Goal: Information Seeking & Learning: Learn about a topic

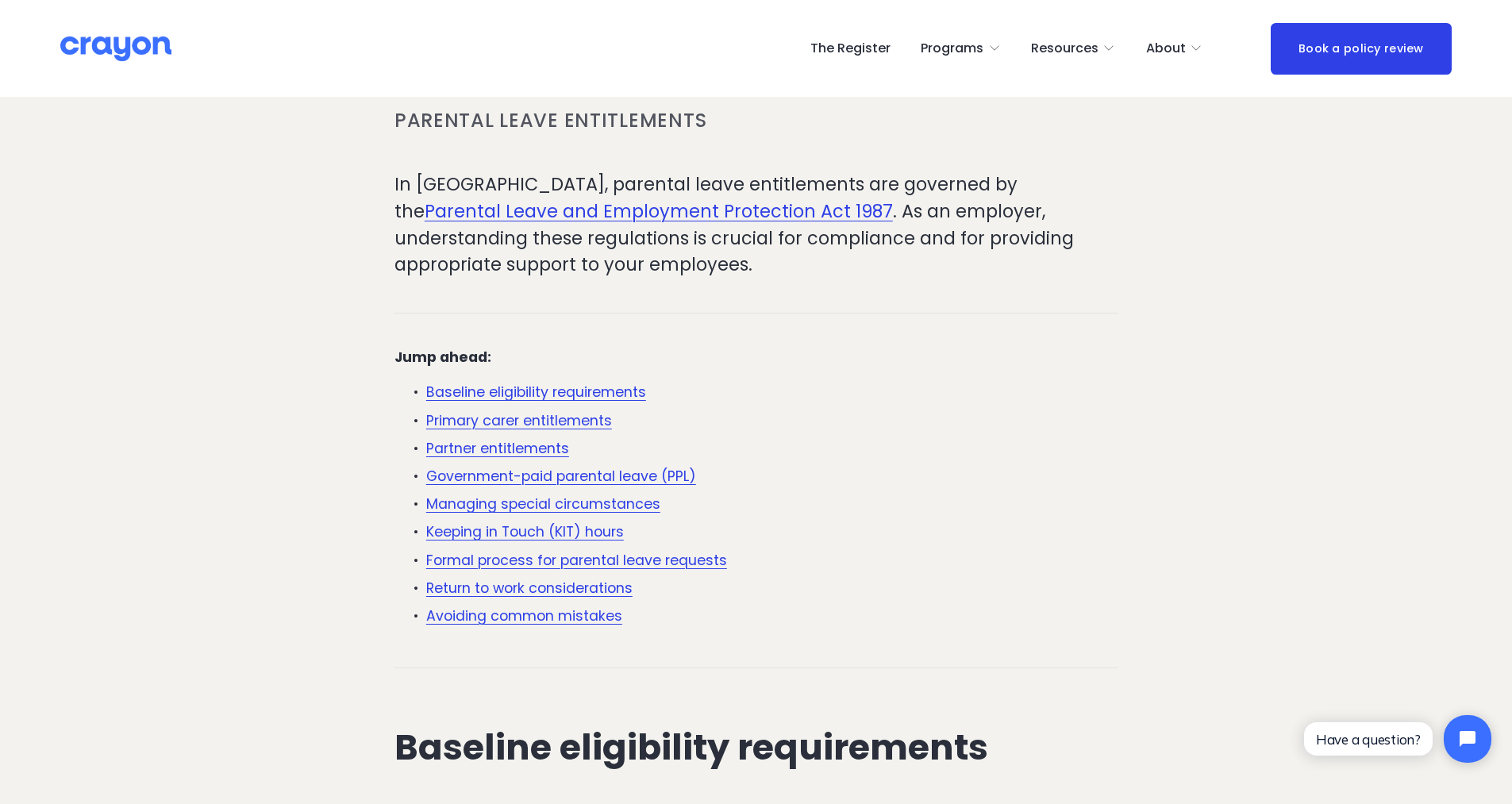
click at [560, 538] on link "Keeping in Touch (KIT) hours" at bounding box center [525, 531] width 198 height 19
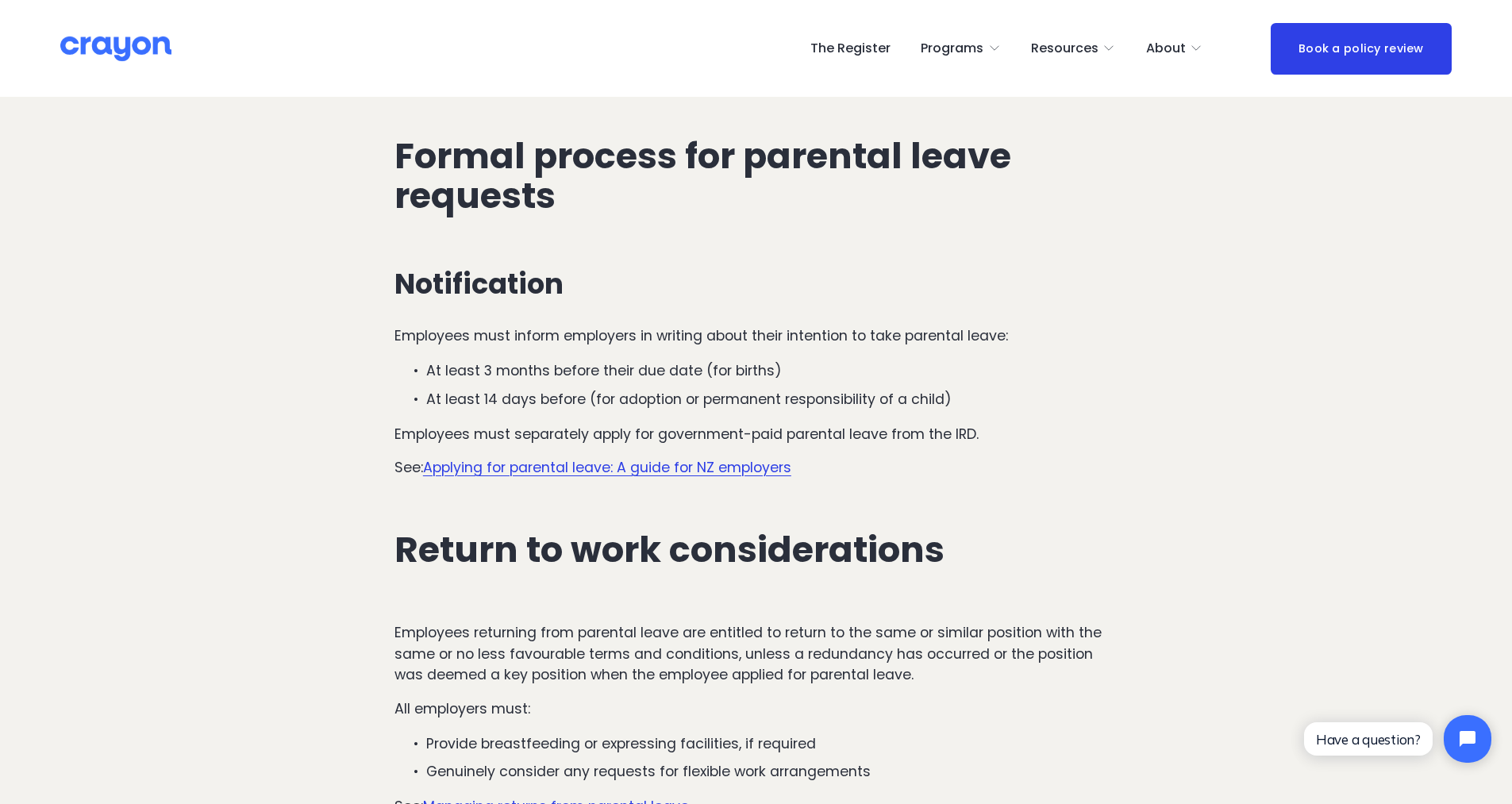
scroll to position [4278, 0]
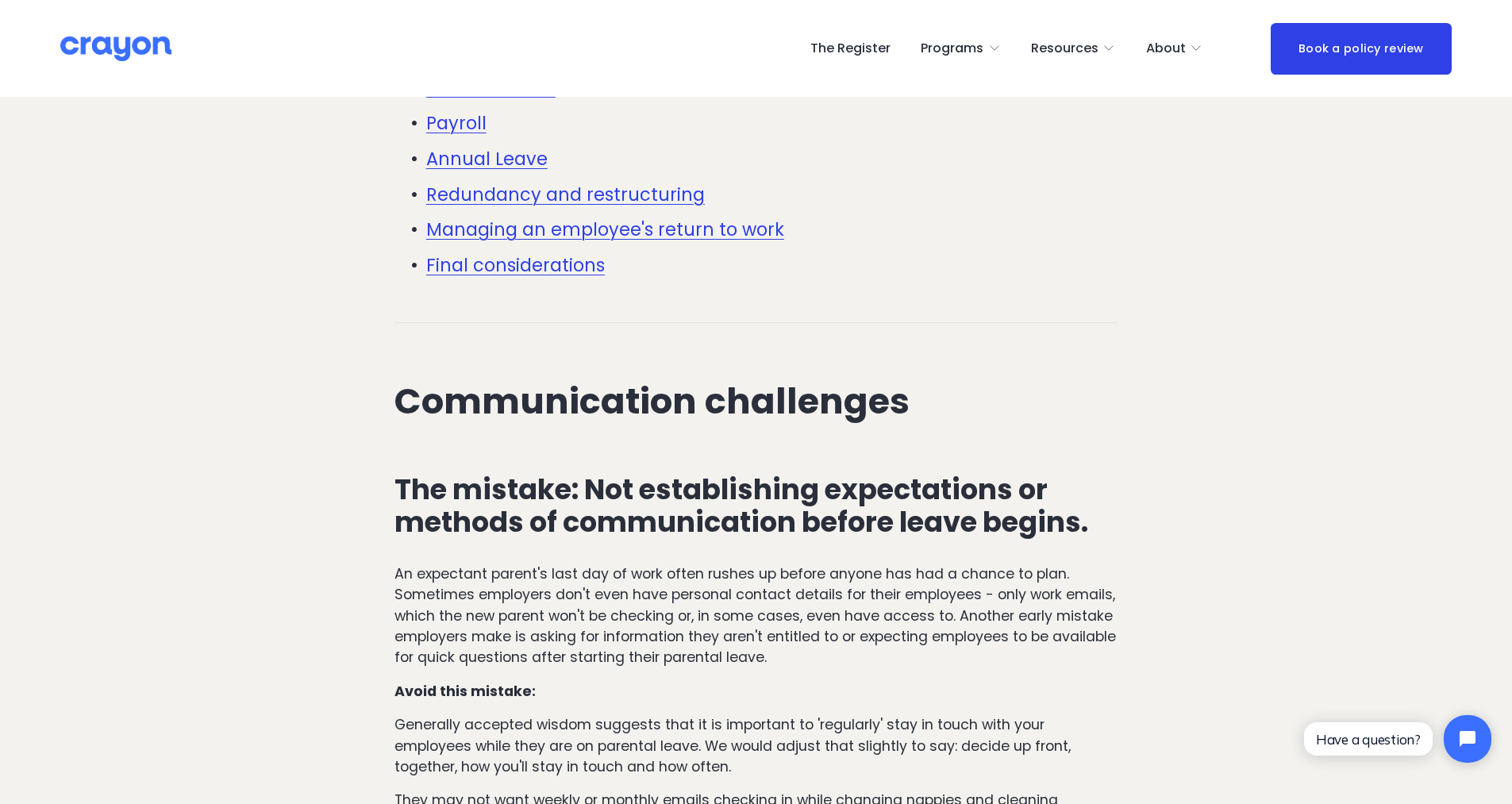
click at [525, 204] on link "Redundancy and restructuring" at bounding box center [565, 194] width 279 height 25
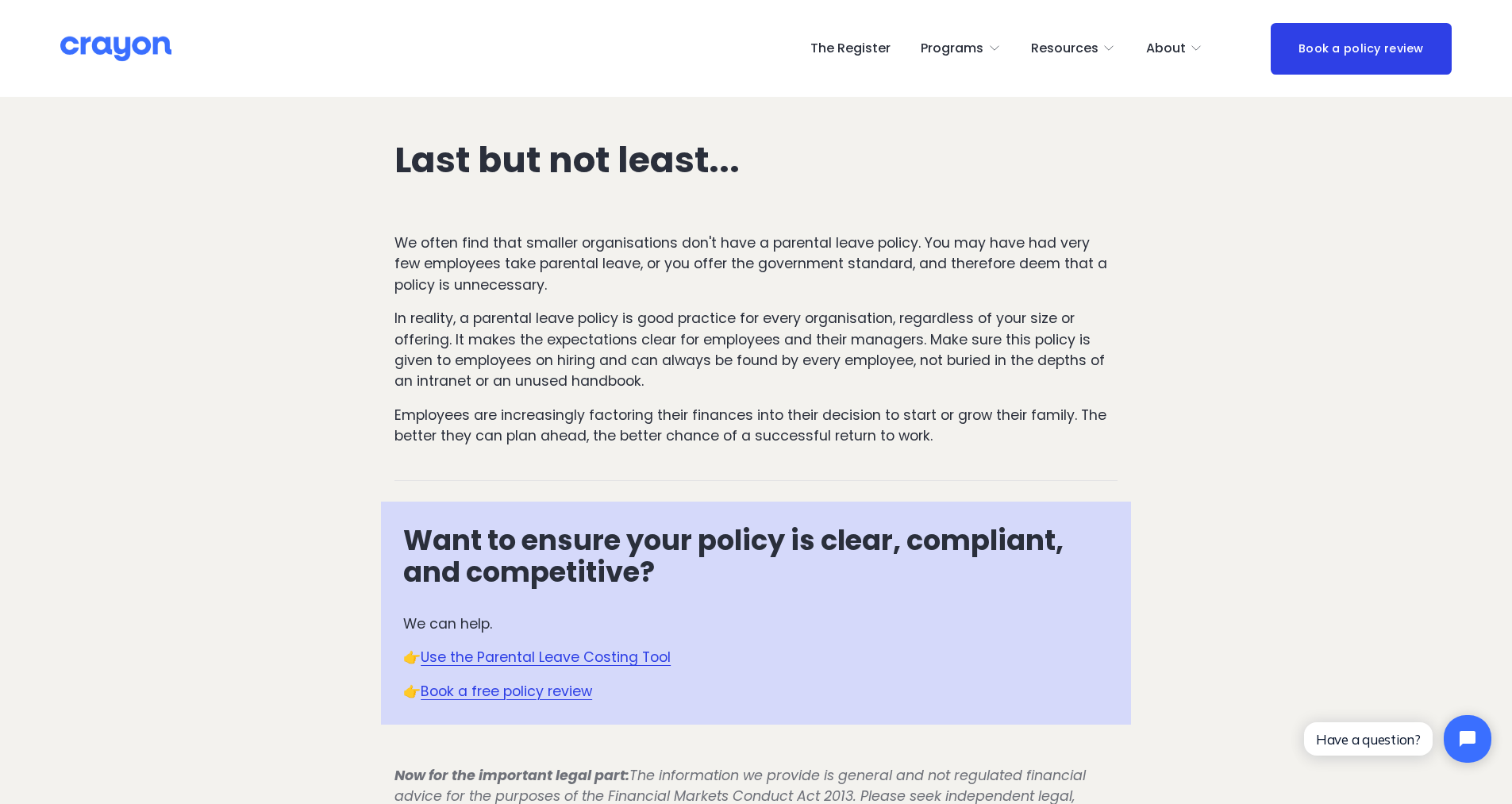
scroll to position [6965, 0]
